Goal: Task Accomplishment & Management: Use online tool/utility

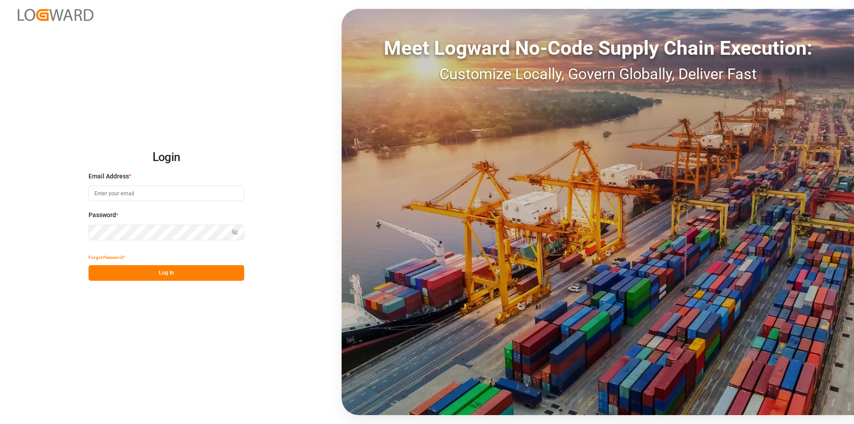
click at [139, 192] on input at bounding box center [166, 193] width 156 height 16
type input "[PERSON_NAME][EMAIL_ADDRESS][PERSON_NAME][DOMAIN_NAME]"
click at [119, 275] on button "Log In" at bounding box center [166, 273] width 156 height 16
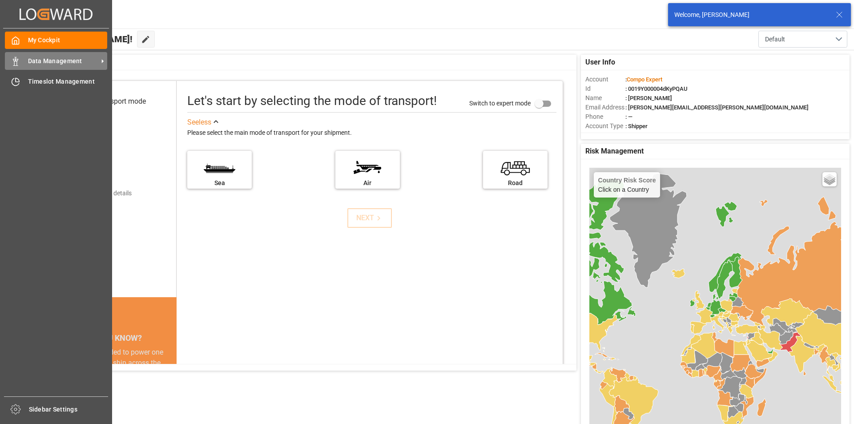
click at [20, 60] on icon at bounding box center [15, 61] width 9 height 9
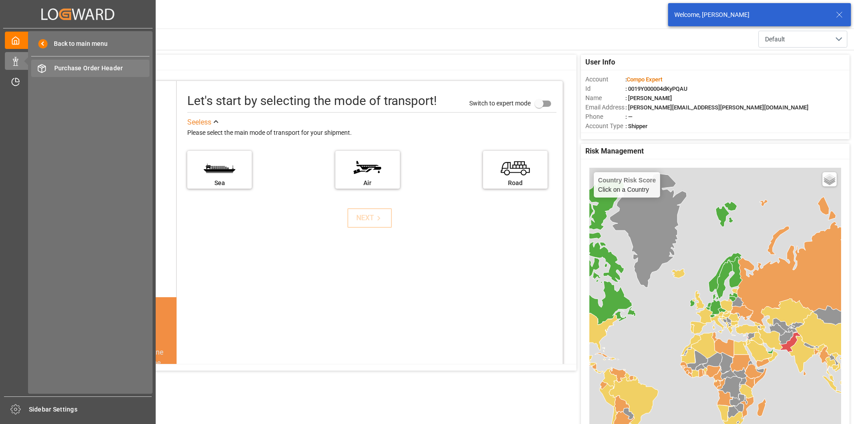
click at [91, 68] on span "Purchase Order Header" at bounding box center [102, 68] width 96 height 9
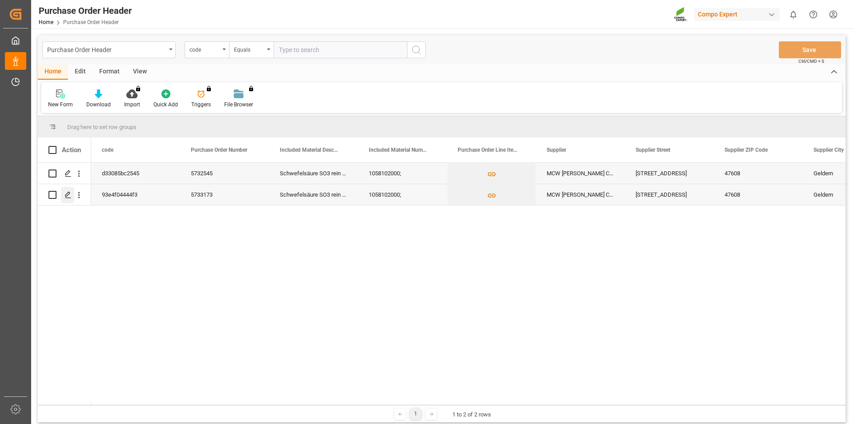
click at [69, 194] on icon "Press SPACE to select this row." at bounding box center [67, 194] width 7 height 7
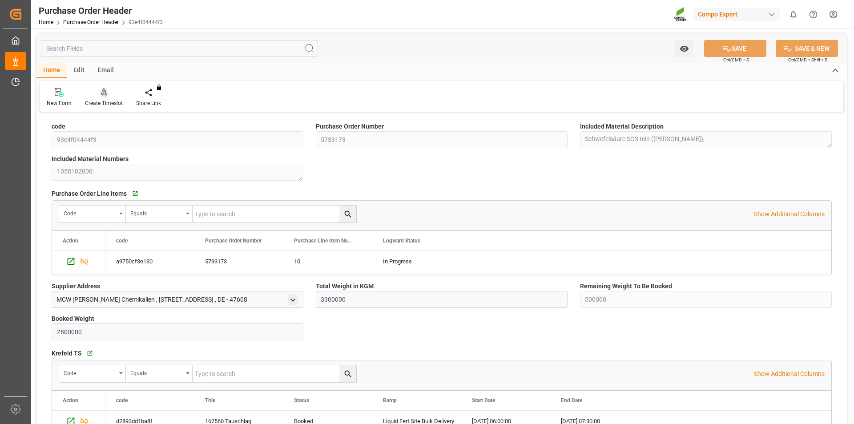
click at [98, 96] on div at bounding box center [104, 92] width 38 height 9
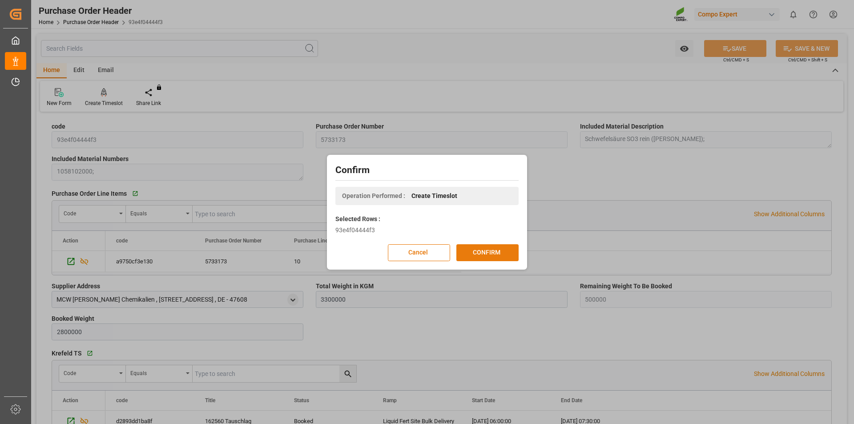
click at [485, 253] on button "CONFIRM" at bounding box center [487, 252] width 62 height 17
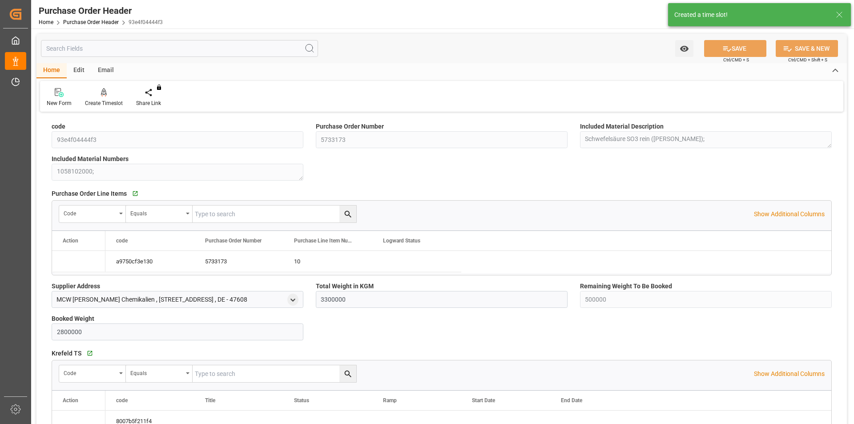
type input "3300000"
type input "500000"
type input "2800000"
click at [106, 96] on icon at bounding box center [104, 92] width 6 height 9
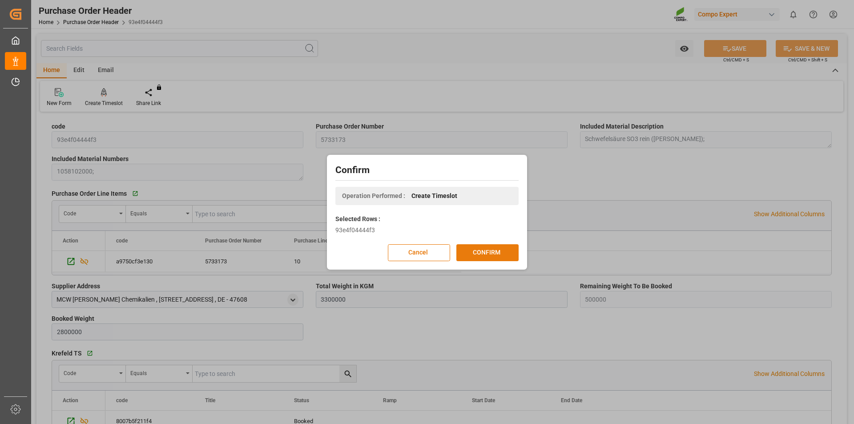
click at [486, 256] on button "CONFIRM" at bounding box center [487, 252] width 62 height 17
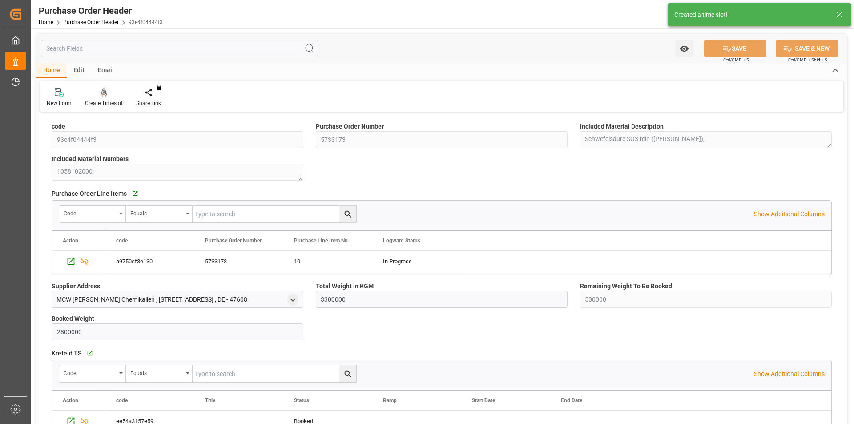
click at [102, 91] on icon at bounding box center [104, 92] width 6 height 8
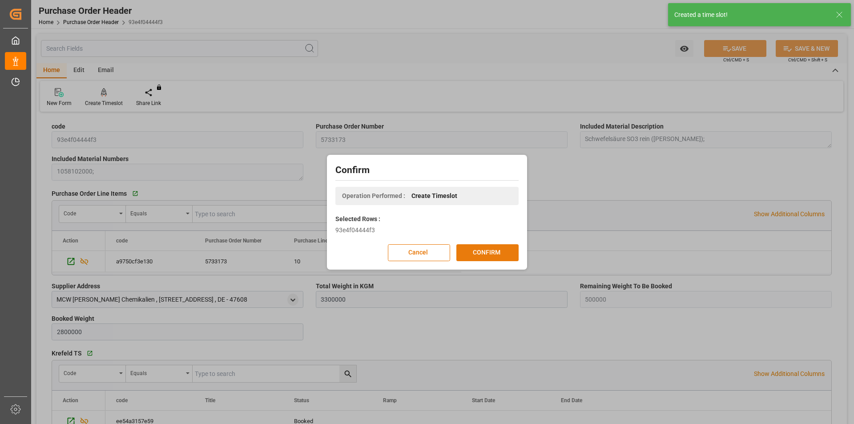
click at [500, 252] on button "CONFIRM" at bounding box center [487, 252] width 62 height 17
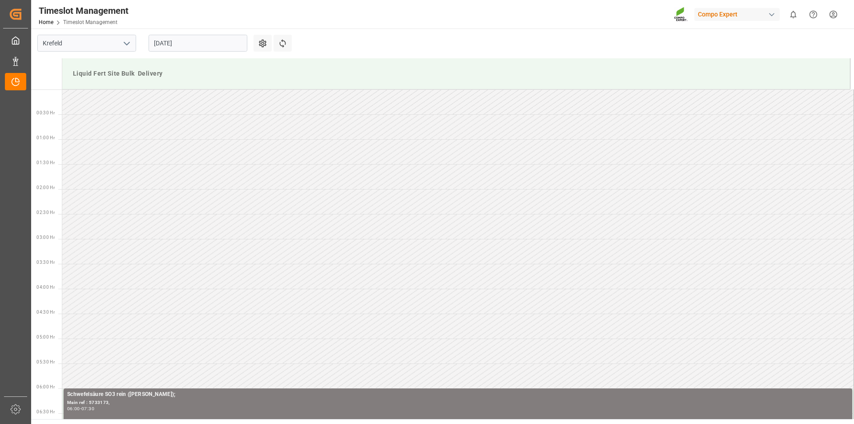
scroll to position [442, 0]
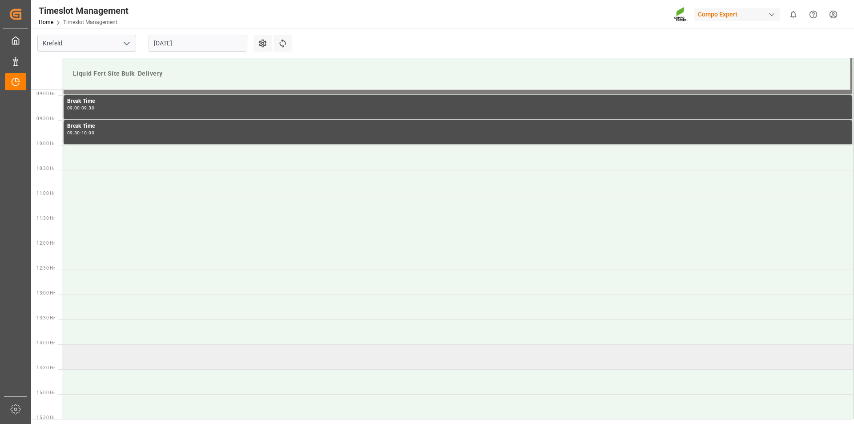
click at [95, 356] on td at bounding box center [457, 356] width 791 height 25
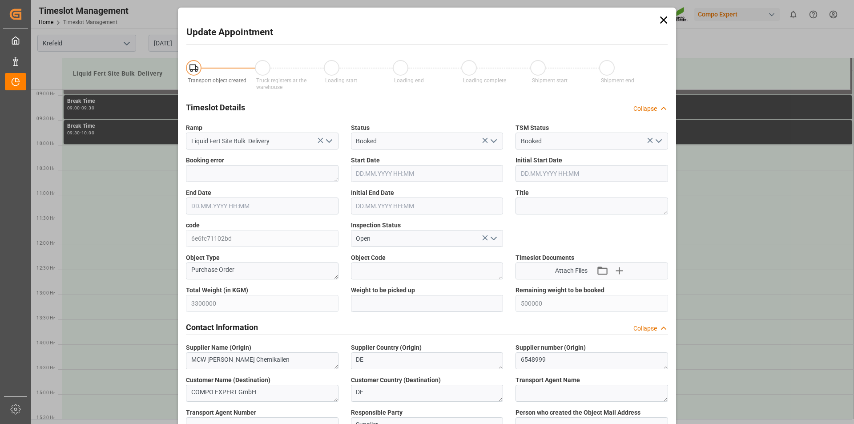
type input "3300000"
type input "500000"
type input "18.08.2025 14:00"
type input "18.08.2025 14:30"
type input "18.08.2025 07:49"
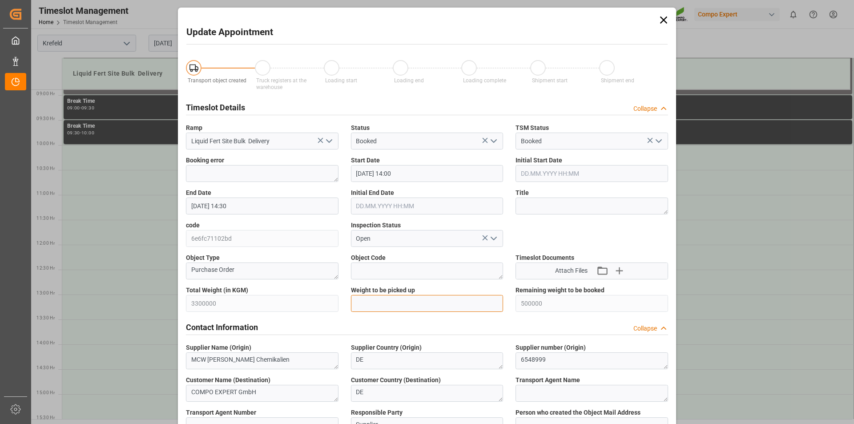
click at [370, 304] on input "text" at bounding box center [427, 303] width 152 height 17
type input "25000"
click at [533, 206] on textarea at bounding box center [591, 205] width 152 height 17
type textarea "162622 Tauschlag"
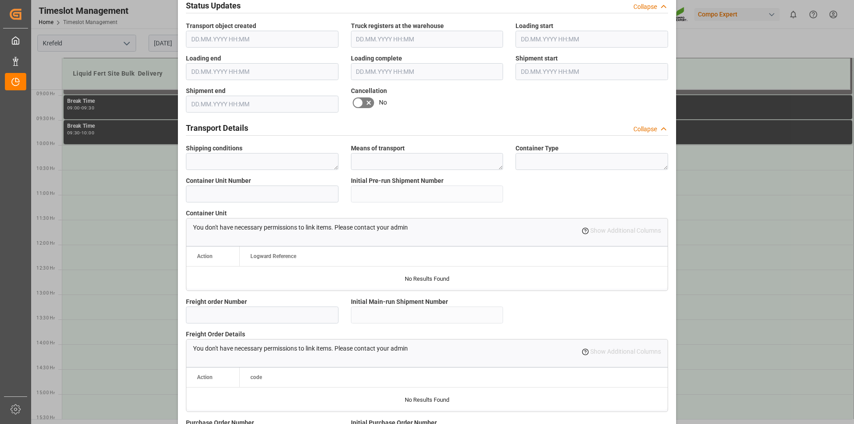
scroll to position [747, 0]
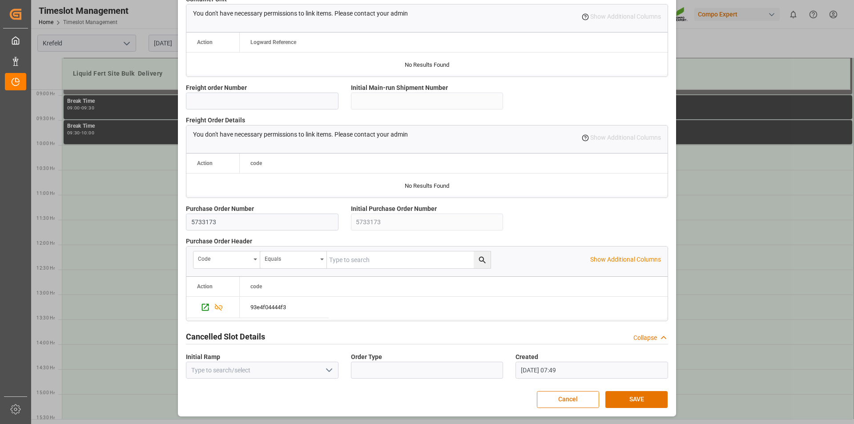
drag, startPoint x: 621, startPoint y: 396, endPoint x: 602, endPoint y: 380, distance: 24.6
click at [621, 395] on button "SAVE" at bounding box center [636, 399] width 62 height 17
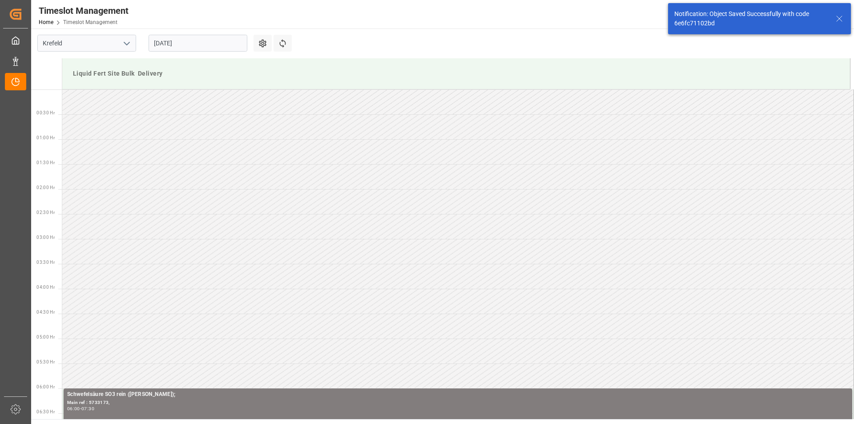
scroll to position [641, 0]
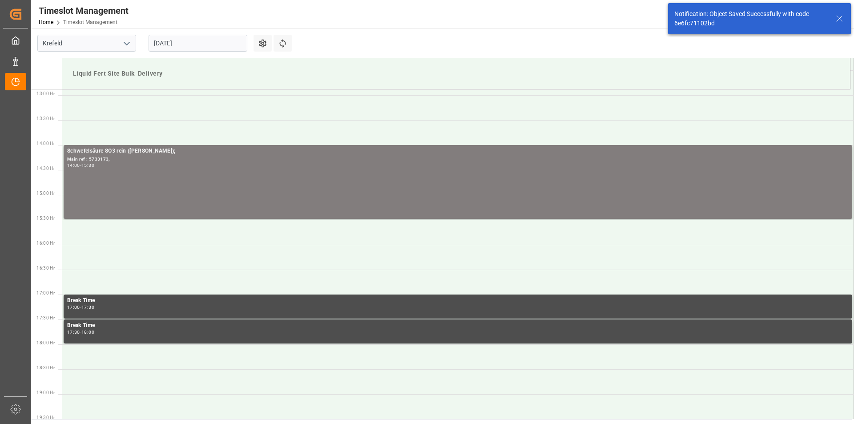
click at [839, 17] on icon at bounding box center [839, 18] width 11 height 11
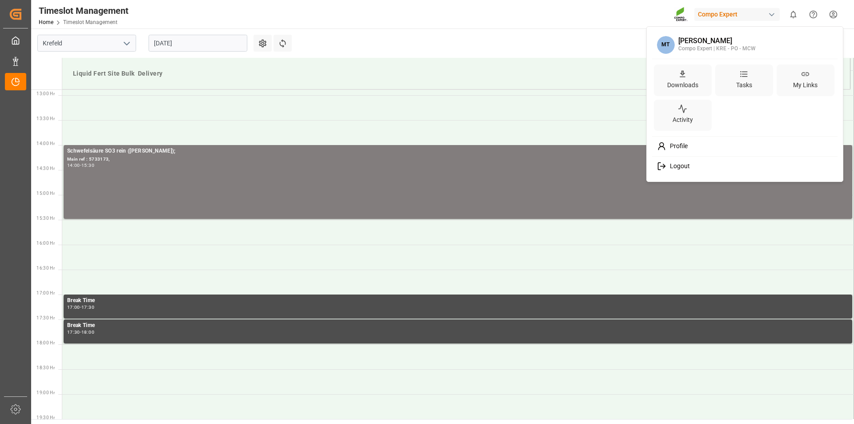
click at [835, 14] on html "Created by potrace 1.15, written by Peter Selinger 2001-2017 Created by potrace…" at bounding box center [427, 212] width 854 height 424
click at [675, 166] on span "Logout" at bounding box center [678, 166] width 24 height 8
